Goal: Task Accomplishment & Management: Manage account settings

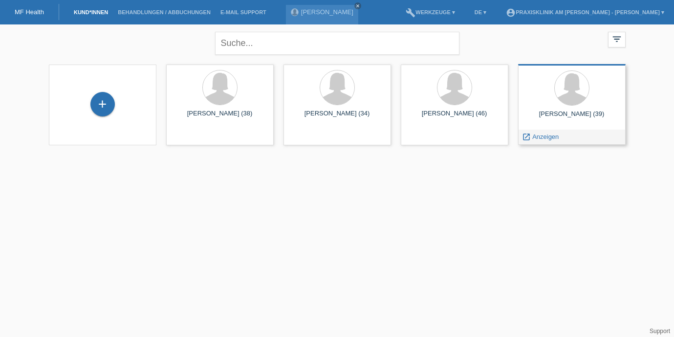
click at [555, 106] on div at bounding box center [572, 88] width 92 height 37
click at [545, 136] on span "Anzeigen" at bounding box center [545, 136] width 26 height 7
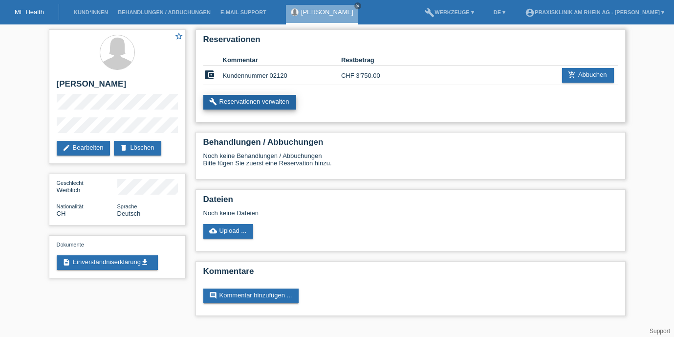
click at [272, 104] on link "build Reservationen verwalten" at bounding box center [249, 102] width 93 height 15
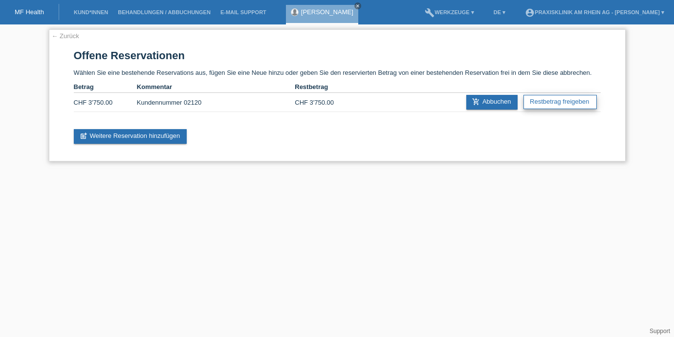
click at [540, 105] on link "Restbetrag freigeben" at bounding box center [559, 102] width 73 height 14
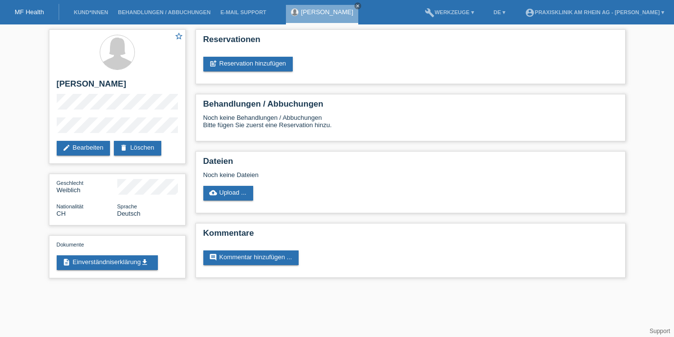
click at [31, 13] on link "MF Health" at bounding box center [29, 11] width 29 height 7
